Goal: Task Accomplishment & Management: Manage account settings

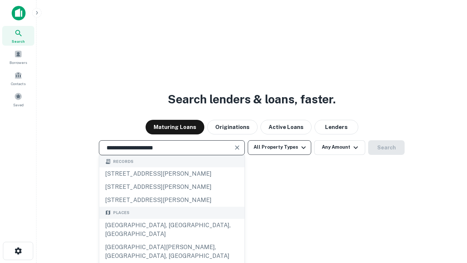
type input "**********"
click at [279, 147] on button "All Property Types" at bounding box center [279, 147] width 63 height 15
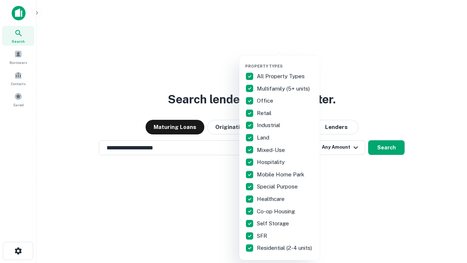
click at [285, 61] on button "button" at bounding box center [285, 61] width 80 height 0
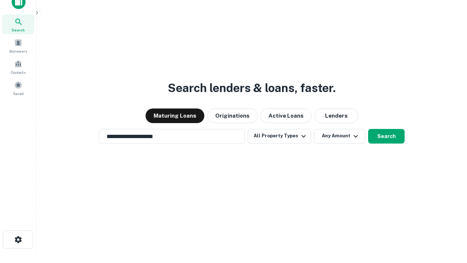
scroll to position [4, 88]
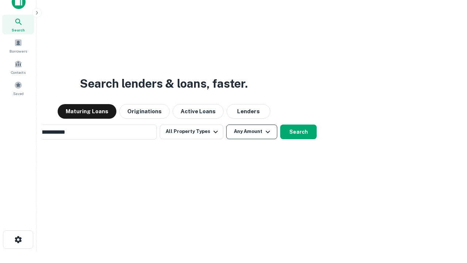
click at [226, 124] on button "Any Amount" at bounding box center [251, 131] width 51 height 15
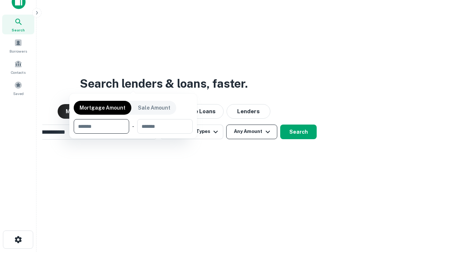
scroll to position [12, 0]
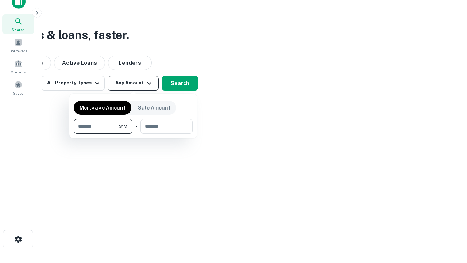
type input "*******"
click at [133, 133] on button "button" at bounding box center [133, 133] width 119 height 0
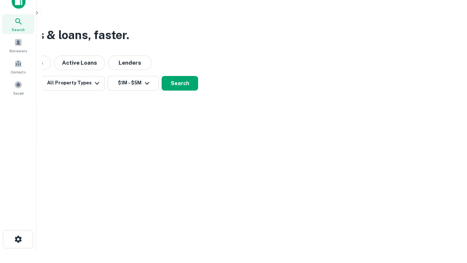
scroll to position [11, 0]
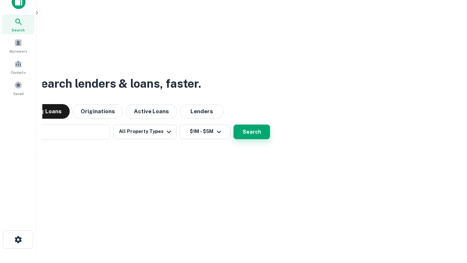
click at [233, 124] on button "Search" at bounding box center [251, 131] width 36 height 15
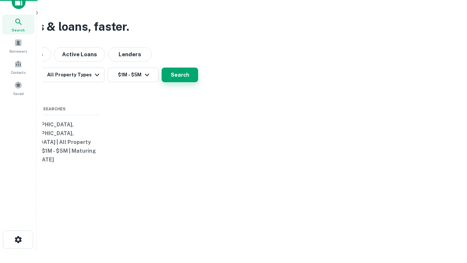
scroll to position [12, 0]
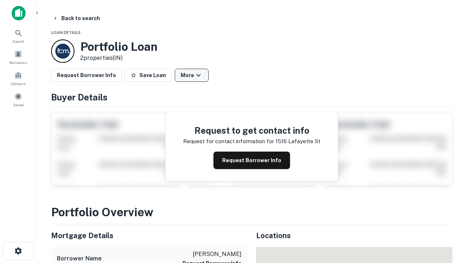
click at [191, 75] on button "More" at bounding box center [192, 75] width 34 height 13
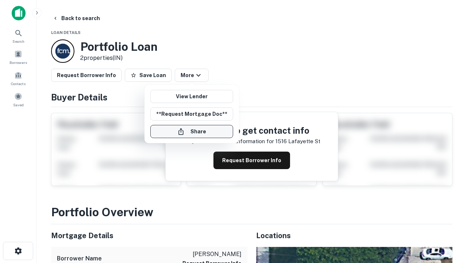
click at [191, 131] on button "Share" at bounding box center [191, 131] width 83 height 13
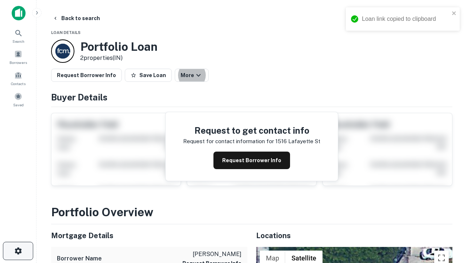
click at [18, 250] on icon "button" at bounding box center [18, 250] width 9 height 9
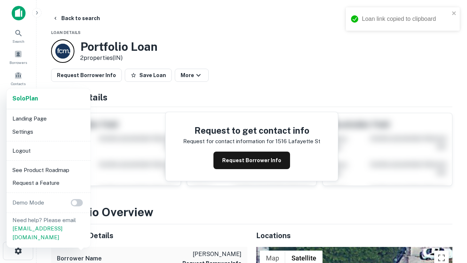
click at [48, 150] on li "Logout" at bounding box center [48, 150] width 78 height 13
